Goal: Task Accomplishment & Management: Use online tool/utility

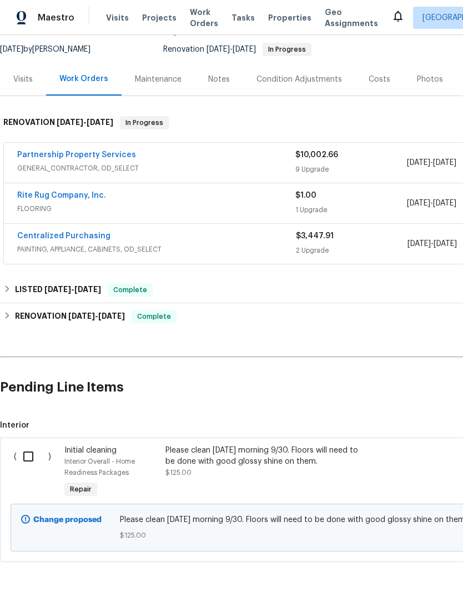
scroll to position [105, 0]
click at [22, 461] on input "checkbox" at bounding box center [33, 456] width 32 height 23
checkbox input "true"
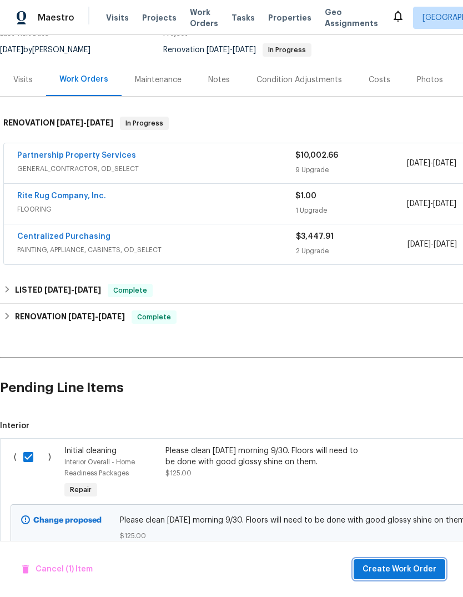
click at [405, 573] on span "Create Work Order" at bounding box center [400, 569] width 74 height 14
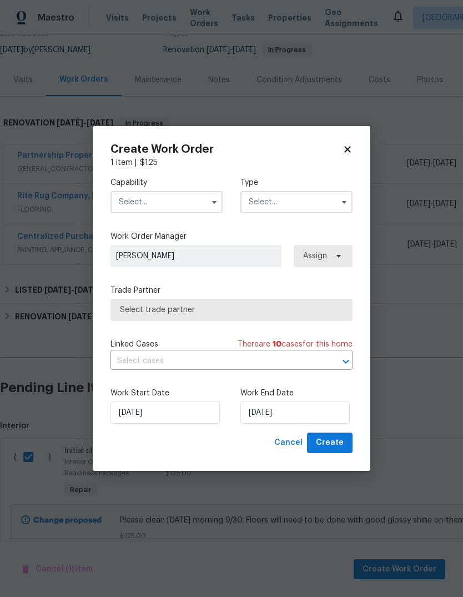
click at [187, 206] on input "text" at bounding box center [166, 202] width 112 height 22
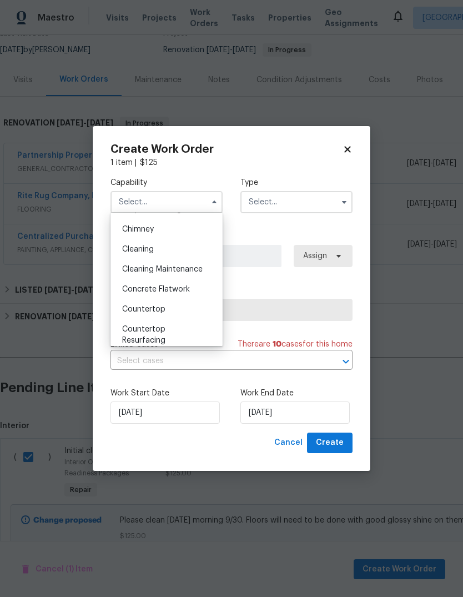
scroll to position [142, 0]
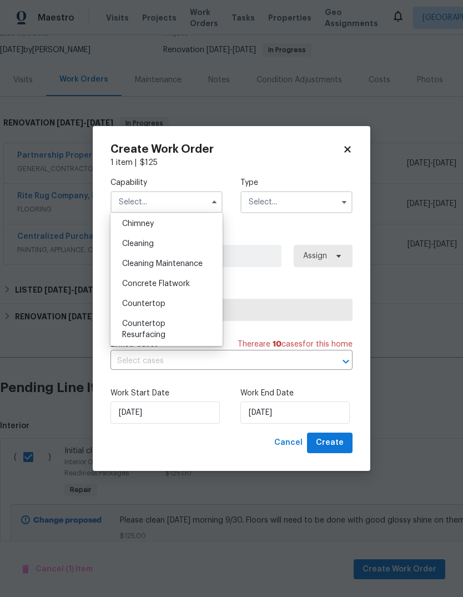
click at [164, 242] on div "Cleaning" at bounding box center [166, 244] width 107 height 20
type input "Cleaning"
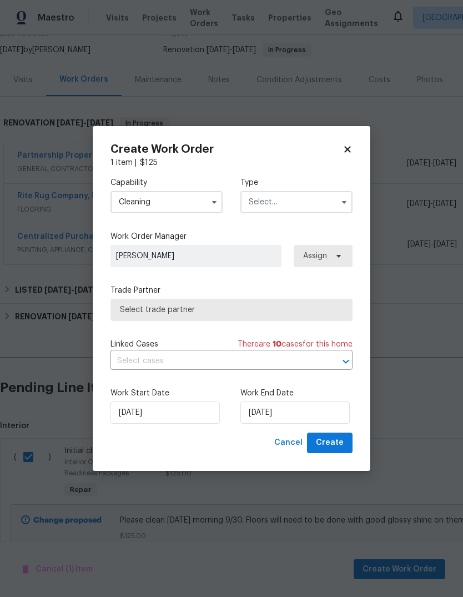
click at [302, 191] on input "text" at bounding box center [296, 202] width 112 height 22
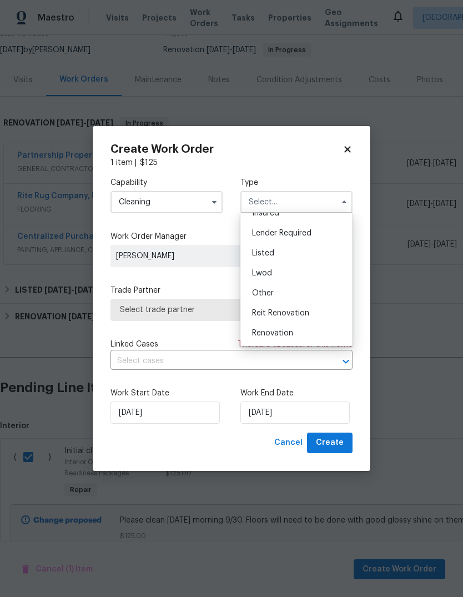
scroll to position [82, 0]
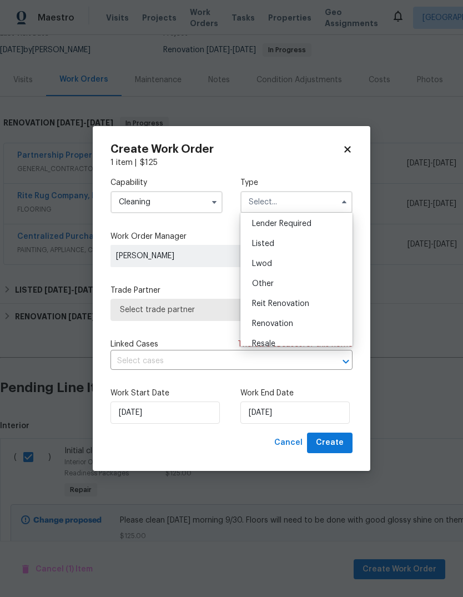
click at [289, 320] on span "Renovation" at bounding box center [272, 324] width 41 height 8
type input "Renovation"
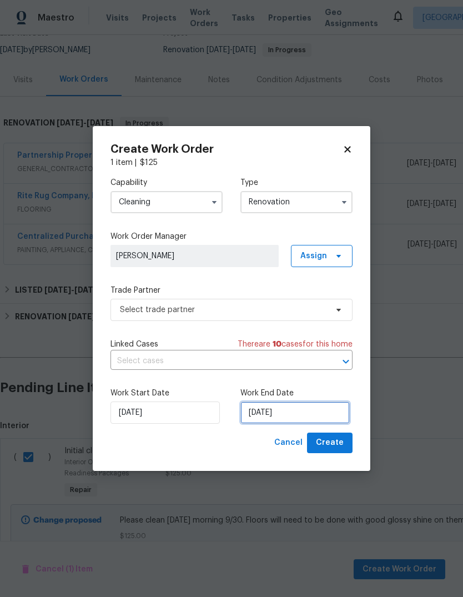
click at [294, 404] on input "[DATE]" at bounding box center [294, 412] width 109 height 22
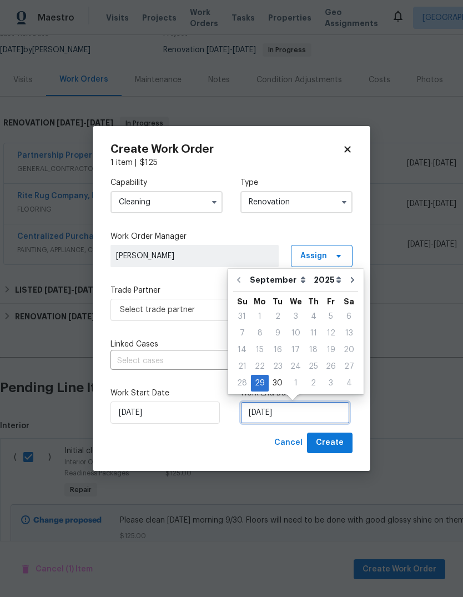
scroll to position [8, 0]
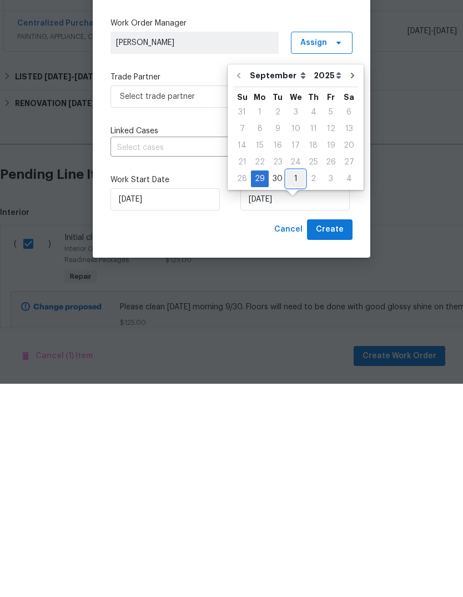
click at [289, 384] on div "1" at bounding box center [296, 392] width 18 height 16
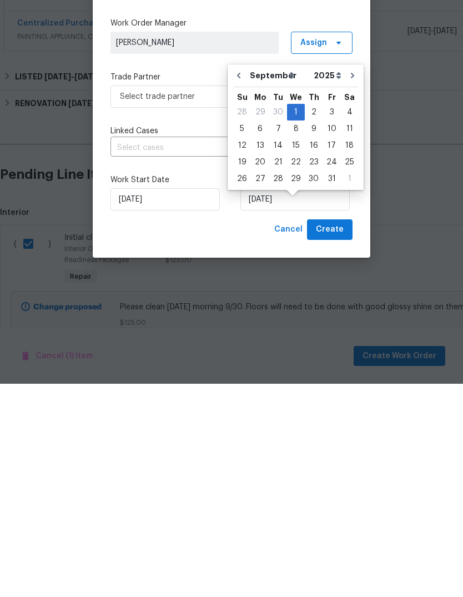
type input "[DATE]"
select select "9"
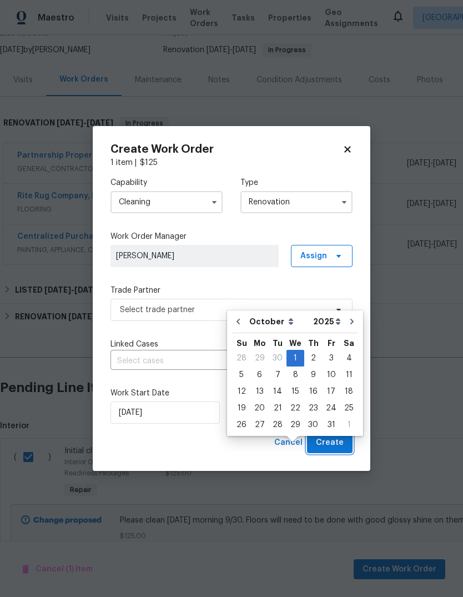
click at [334, 439] on span "Create" at bounding box center [330, 443] width 28 height 14
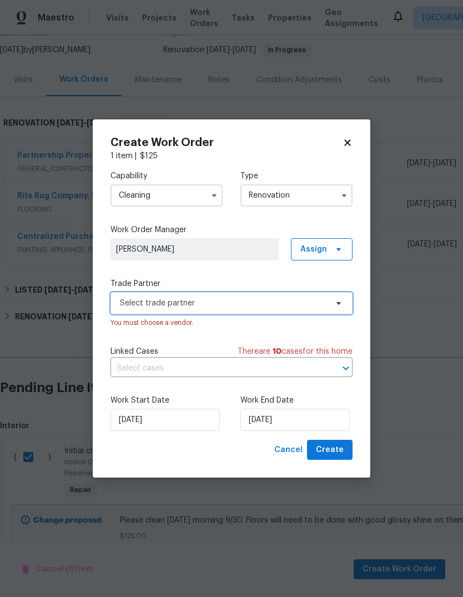
click at [246, 298] on span "Select trade partner" at bounding box center [223, 303] width 207 height 11
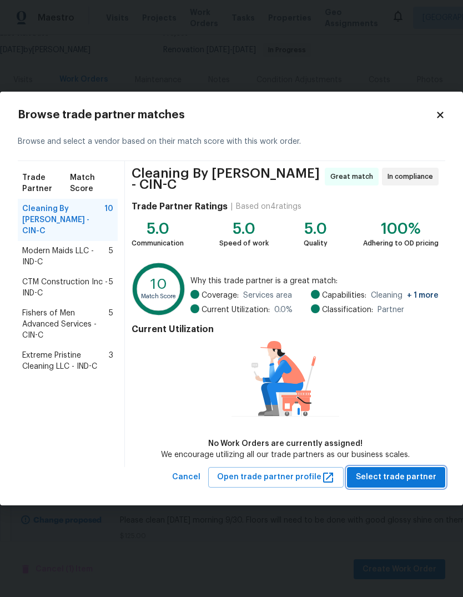
click at [396, 478] on span "Select trade partner" at bounding box center [396, 477] width 81 height 14
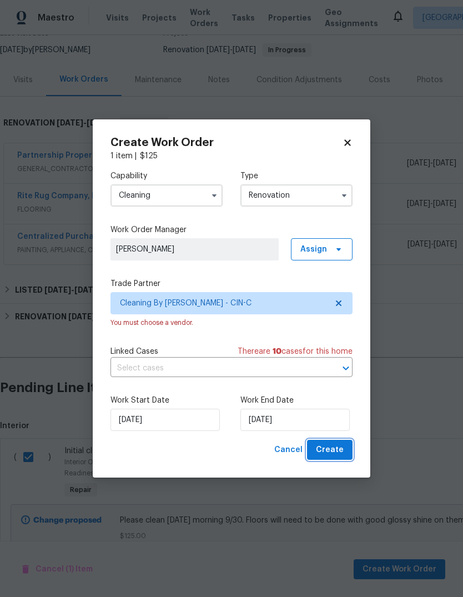
click at [337, 450] on span "Create" at bounding box center [330, 450] width 28 height 14
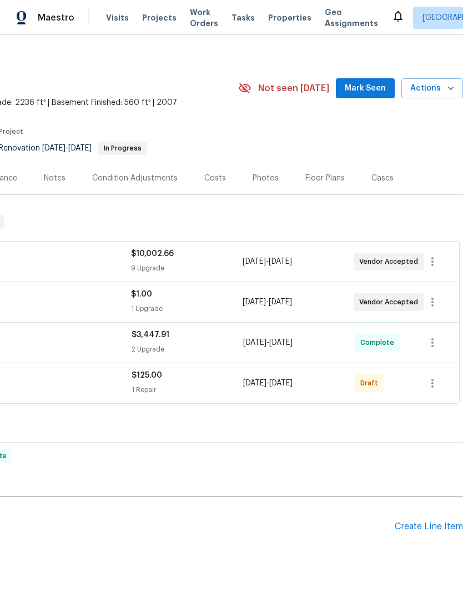
scroll to position [7, 164]
click at [430, 376] on icon "button" at bounding box center [432, 382] width 13 height 13
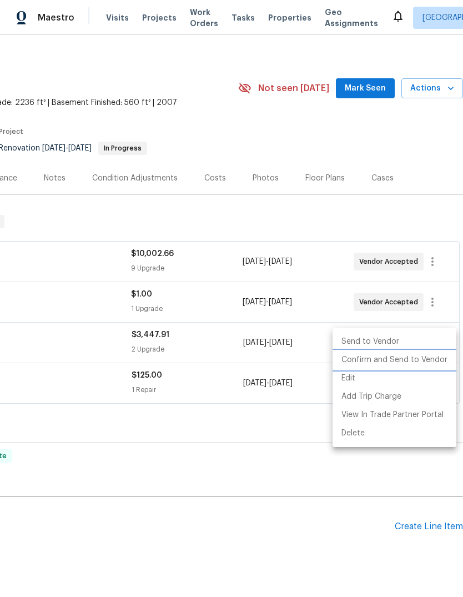
click at [423, 364] on li "Confirm and Send to Vendor" at bounding box center [395, 360] width 124 height 18
